Goal: Check status: Check status

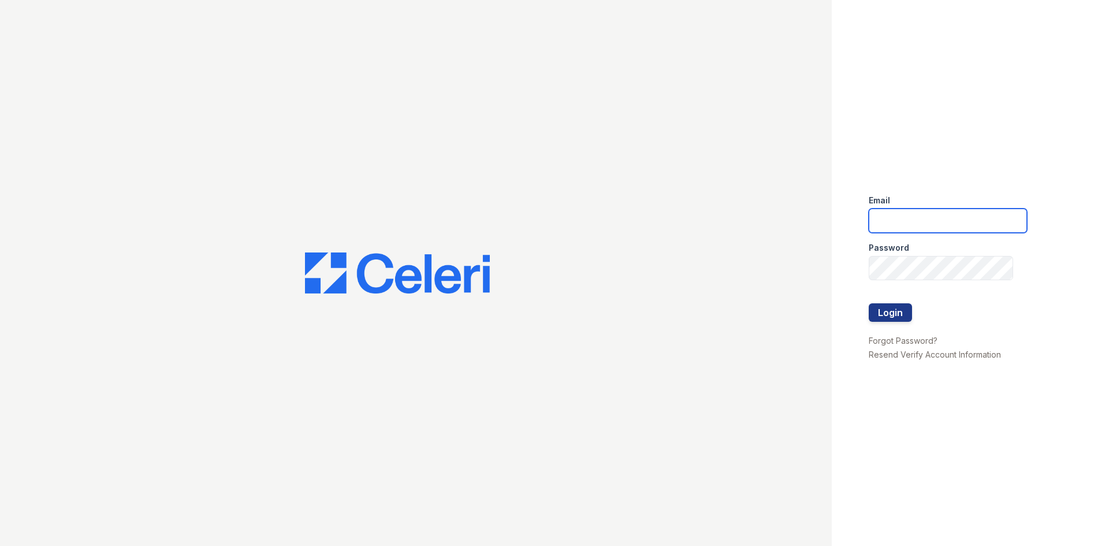
click at [897, 218] on input "email" at bounding box center [948, 220] width 158 height 24
type input "[EMAIL_ADDRESS][DOMAIN_NAME]"
click at [888, 310] on button "Login" at bounding box center [890, 312] width 43 height 18
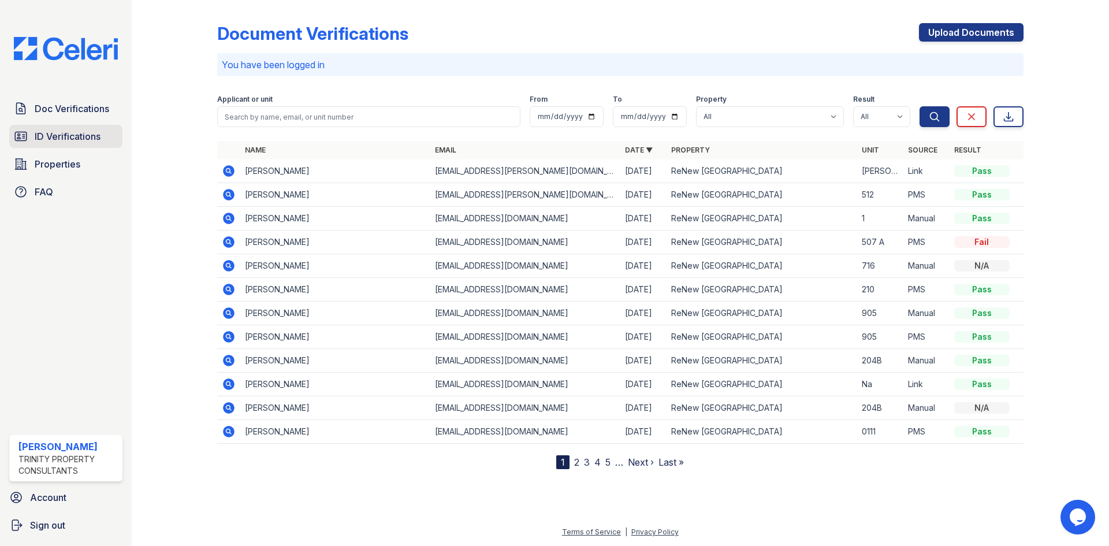
click at [68, 139] on span "ID Verifications" at bounding box center [68, 136] width 66 height 14
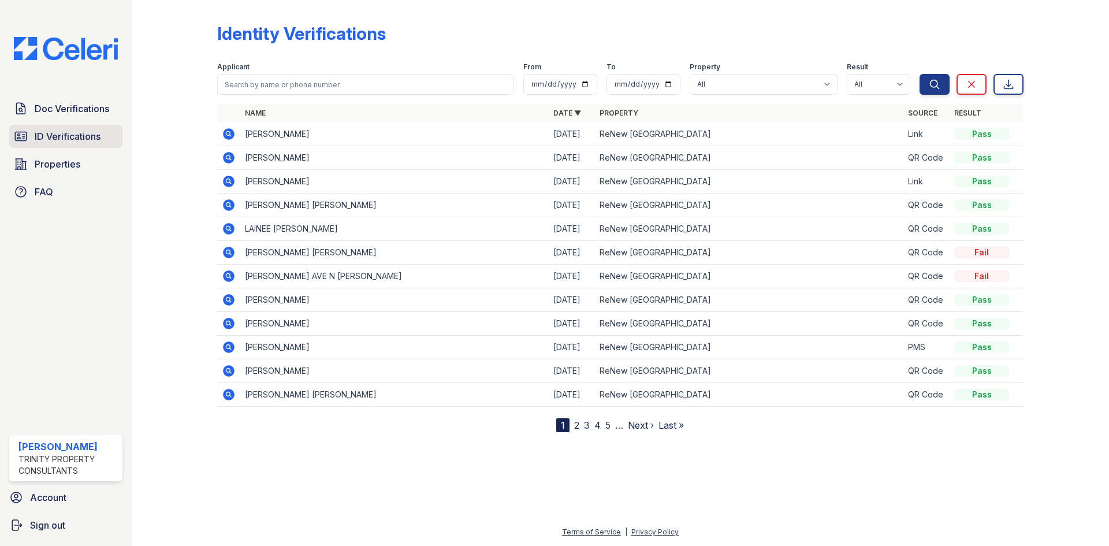
click at [58, 136] on span "ID Verifications" at bounding box center [68, 136] width 66 height 14
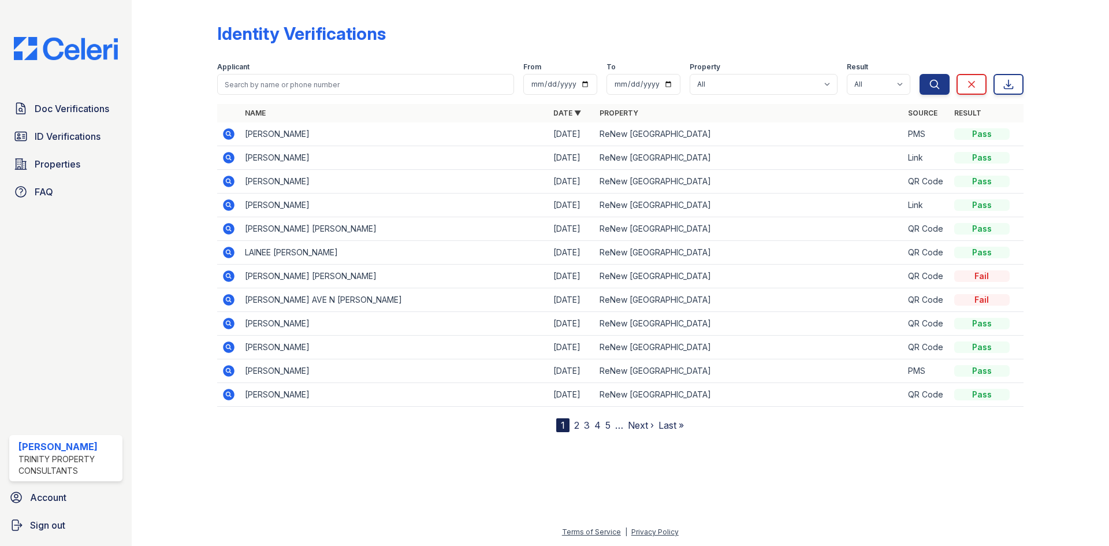
click at [230, 132] on icon at bounding box center [229, 134] width 12 height 12
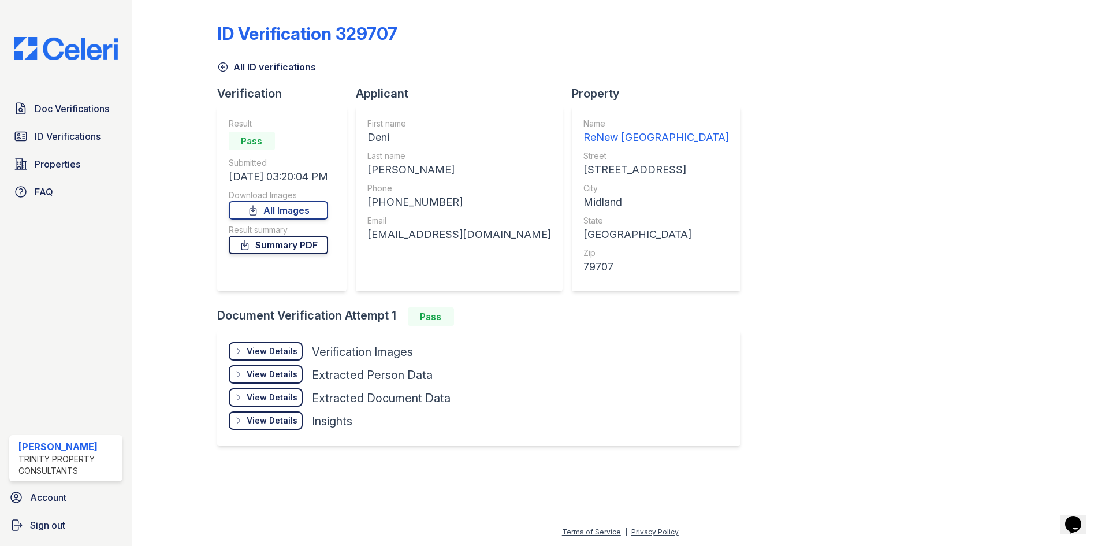
click at [304, 245] on link "Summary PDF" at bounding box center [278, 245] width 99 height 18
click at [43, 140] on span "ID Verifications" at bounding box center [68, 136] width 66 height 14
